Goal: Navigation & Orientation: Find specific page/section

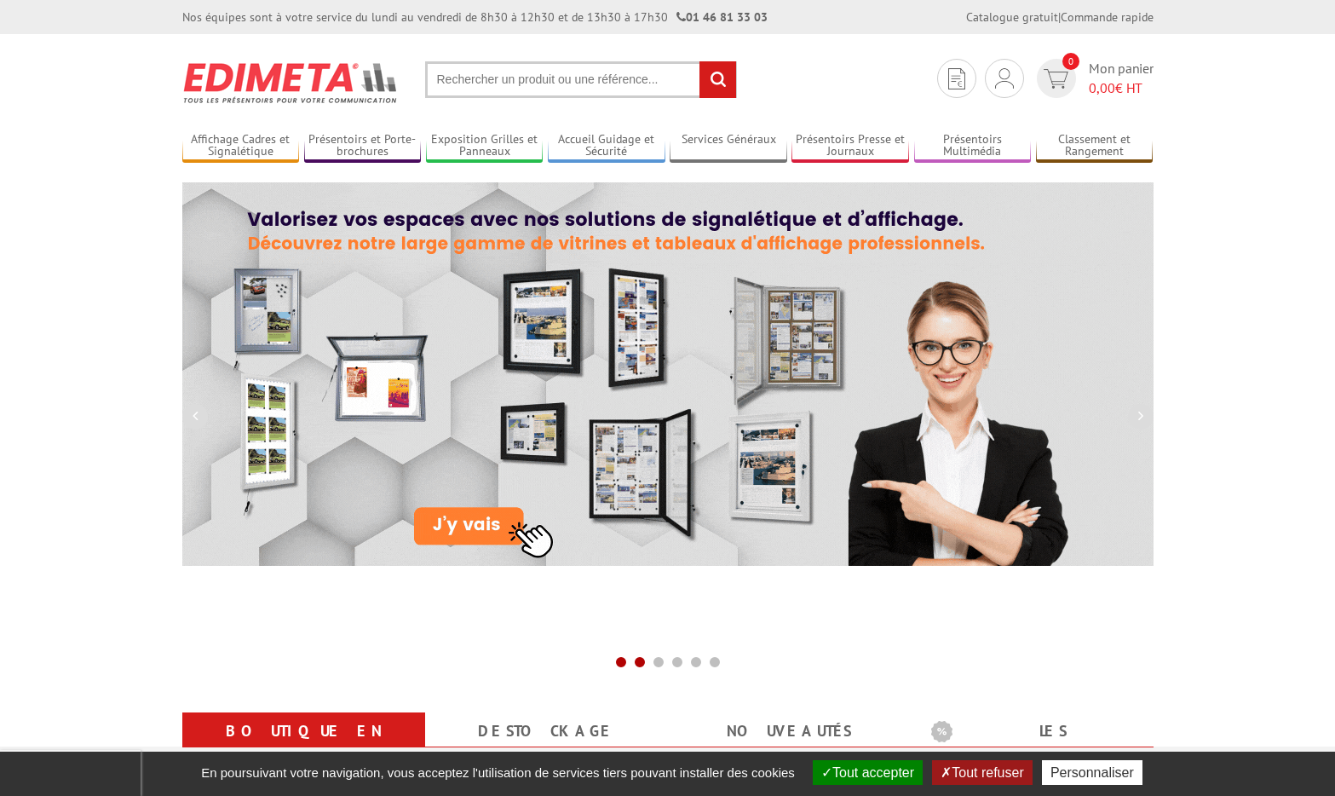
click at [640, 666] on span at bounding box center [640, 662] width 14 height 14
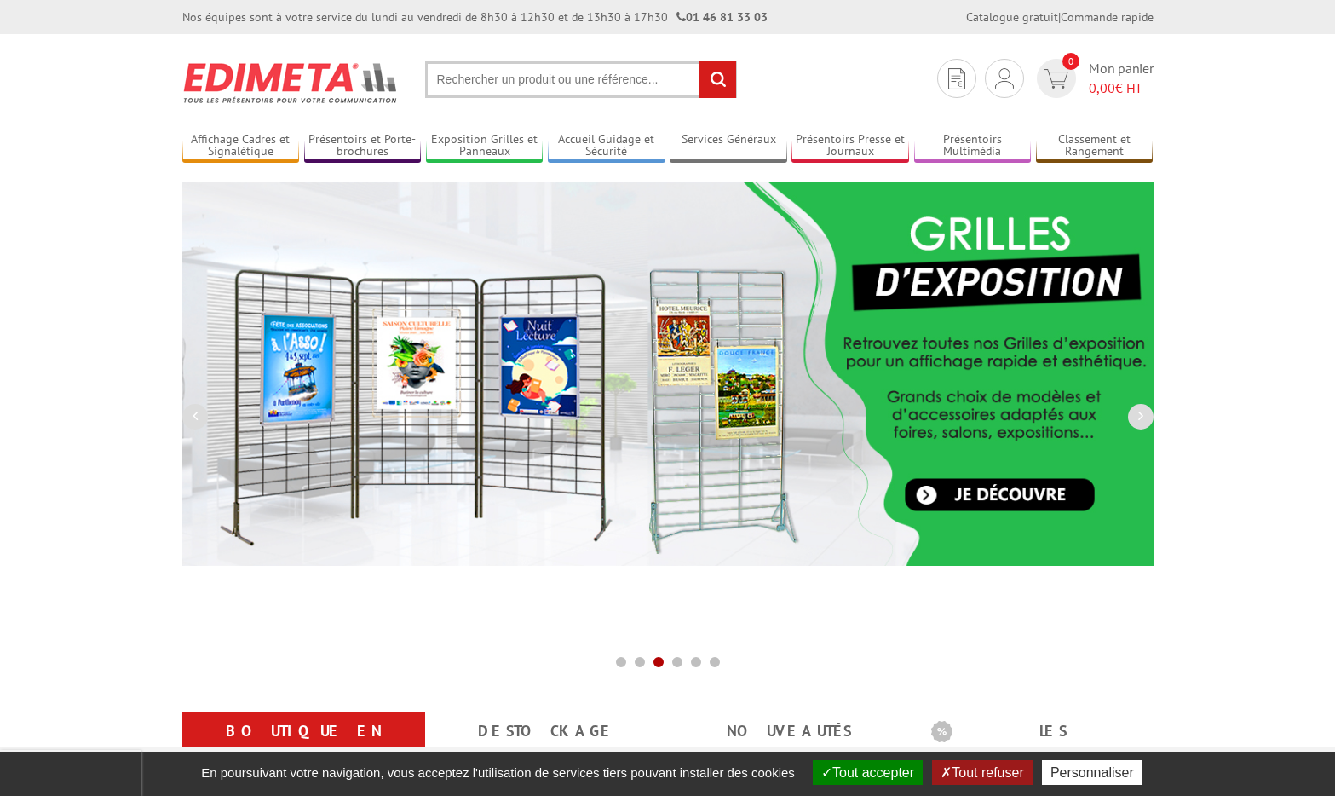
click at [659, 659] on span at bounding box center [659, 662] width 14 height 14
click at [677, 658] on span at bounding box center [678, 662] width 14 height 14
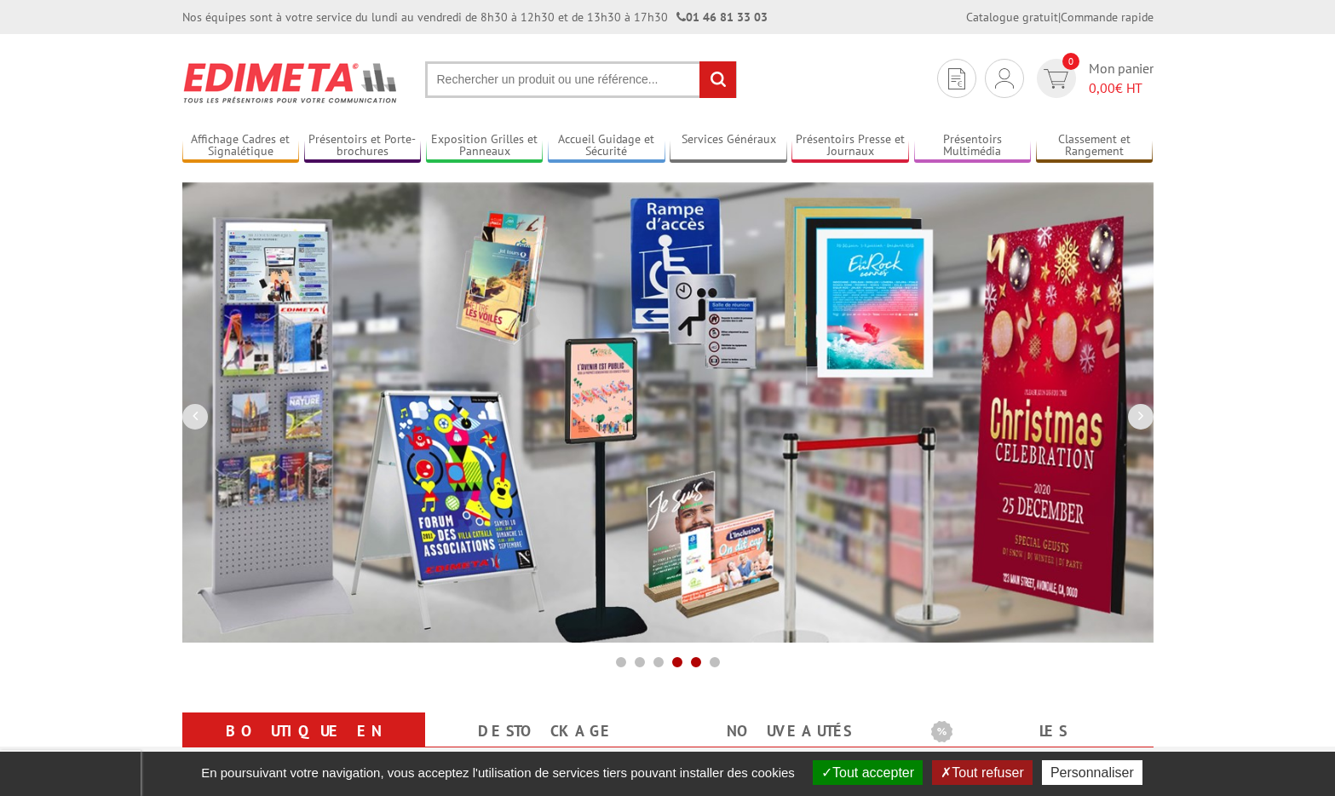
click at [694, 663] on span at bounding box center [696, 662] width 14 height 14
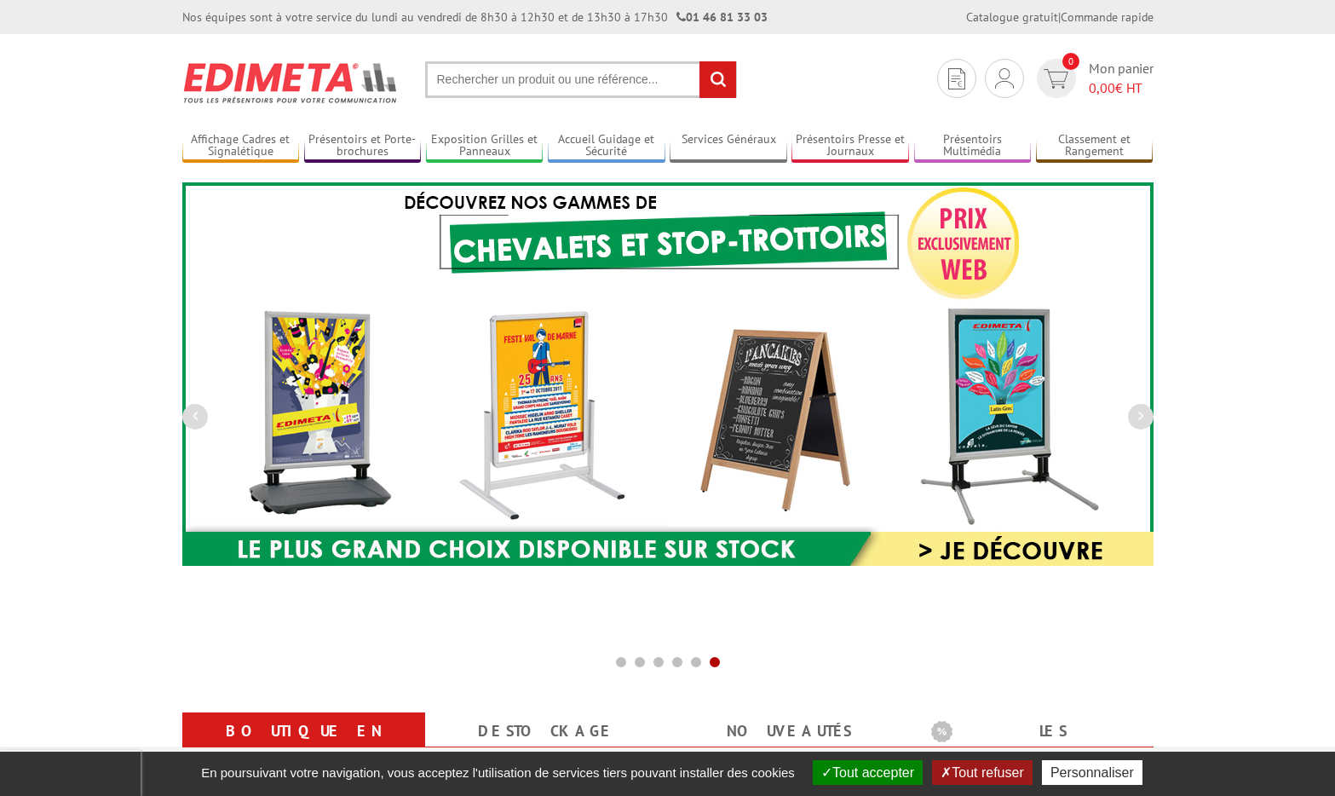
click at [712, 658] on span at bounding box center [715, 662] width 14 height 14
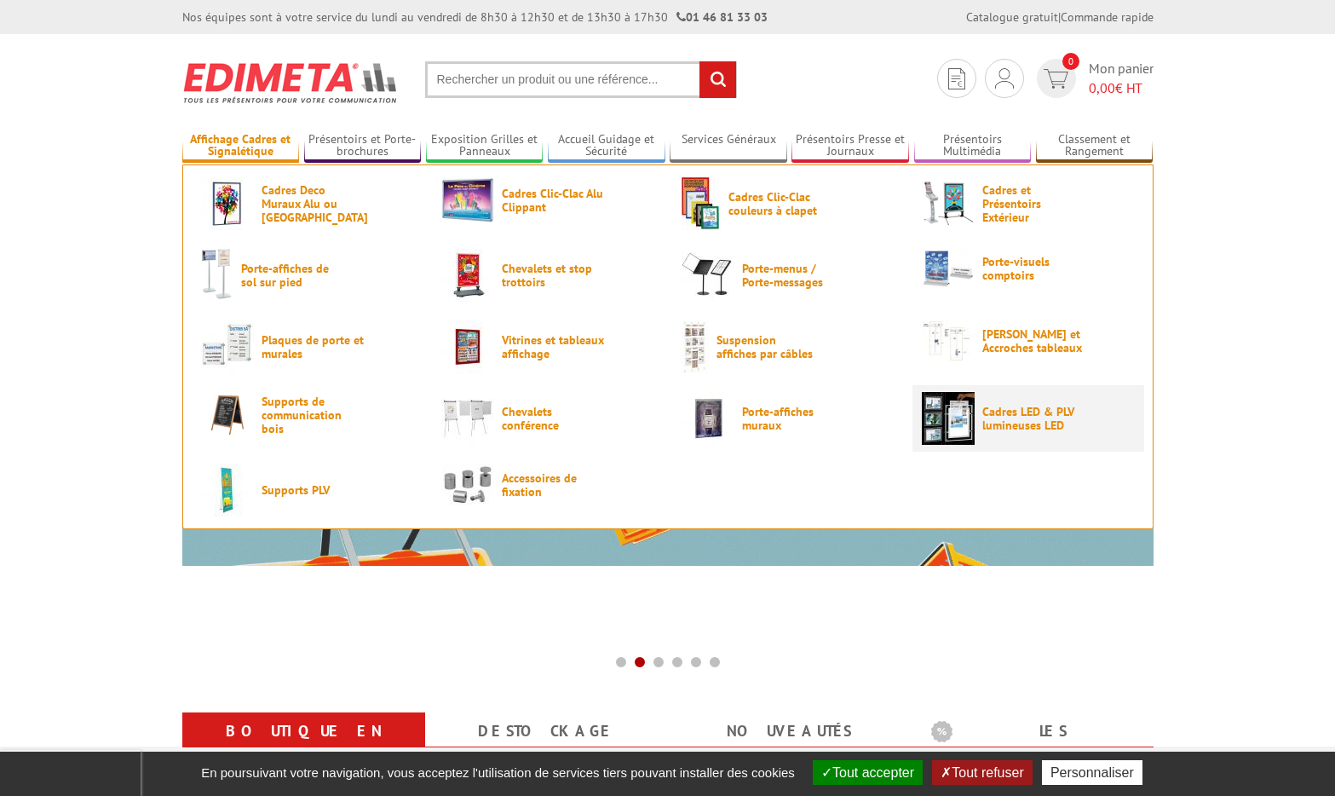
click at [950, 413] on img at bounding box center [948, 418] width 53 height 53
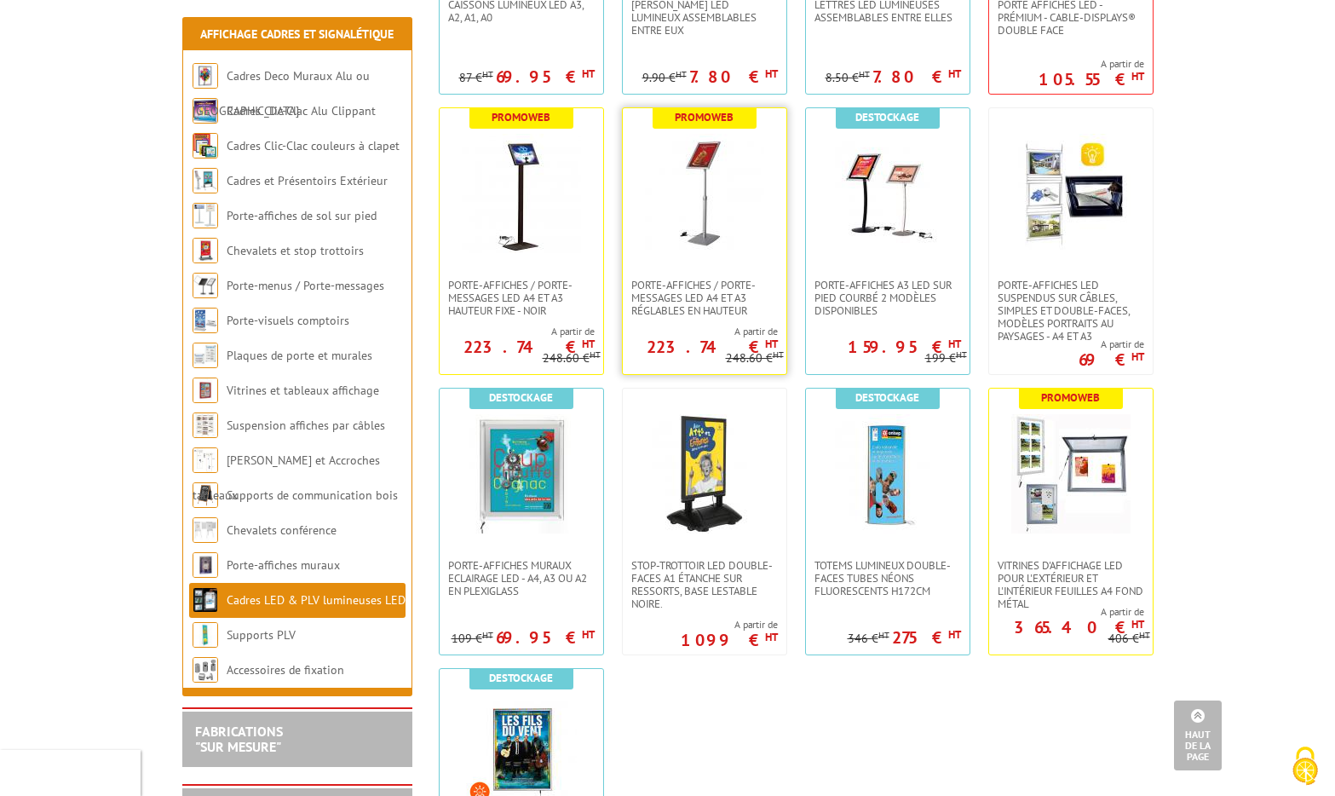
scroll to position [1174, 0]
